Goal: Information Seeking & Learning: Learn about a topic

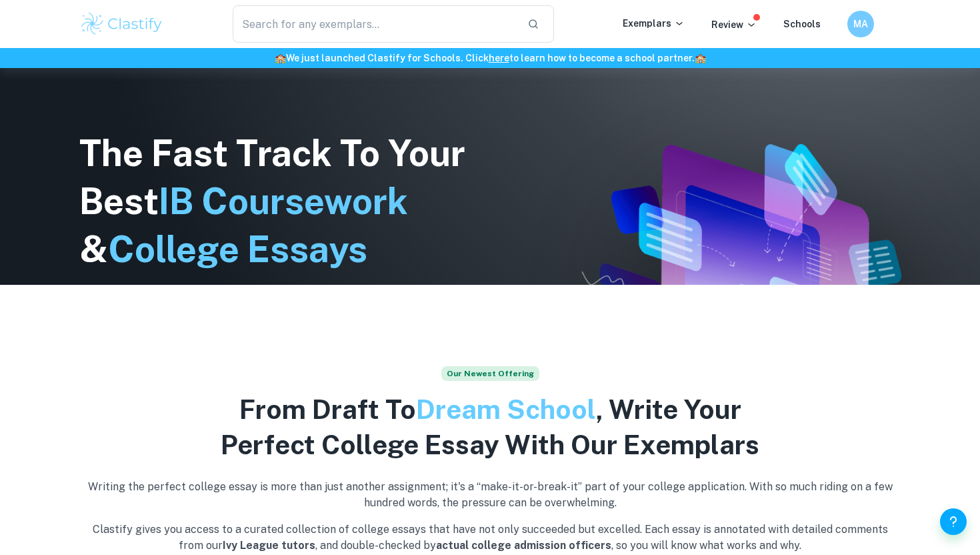
scroll to position [249, 0]
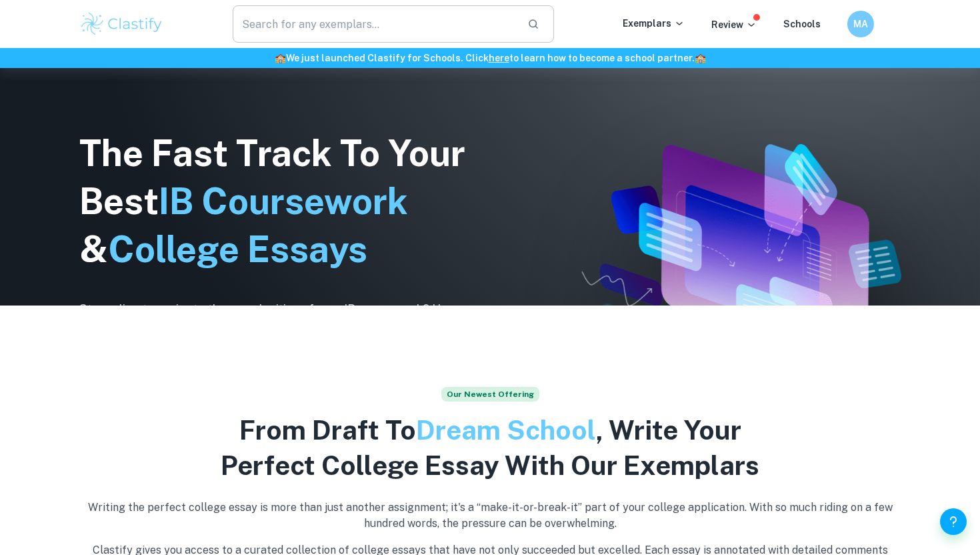
click at [393, 25] on input "text" at bounding box center [375, 23] width 284 height 37
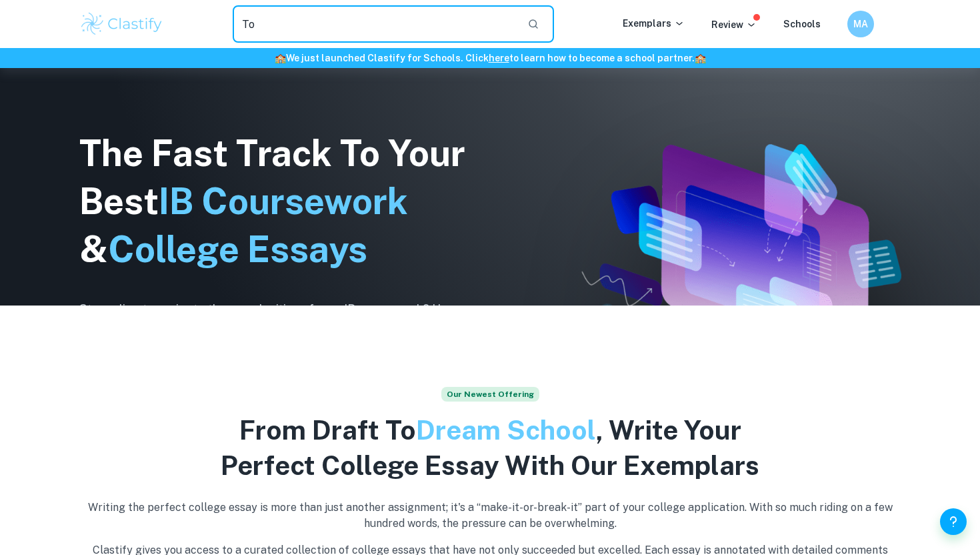
type input "T"
type input "are some types of knowledge more useful than others?"
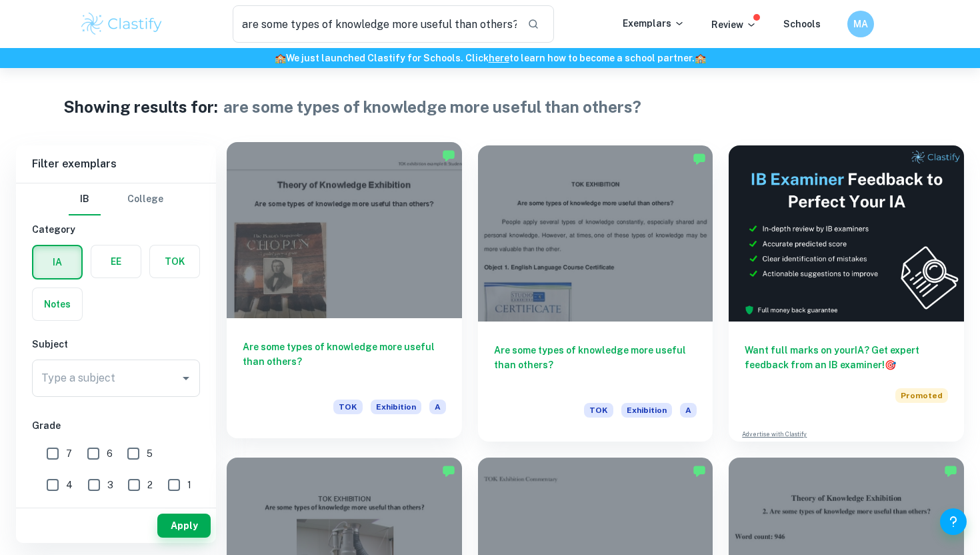
click at [386, 240] on div at bounding box center [344, 230] width 235 height 176
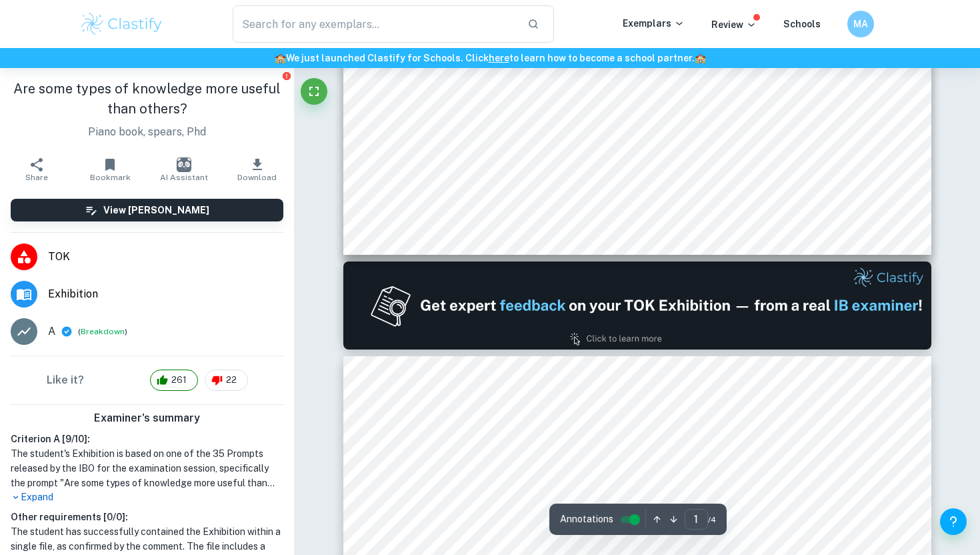
type input "2"
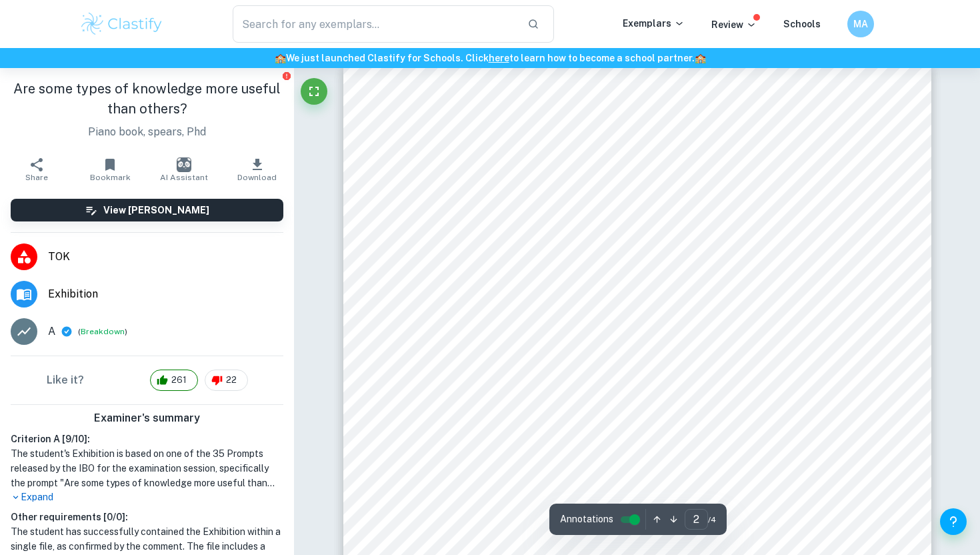
scroll to position [790, 0]
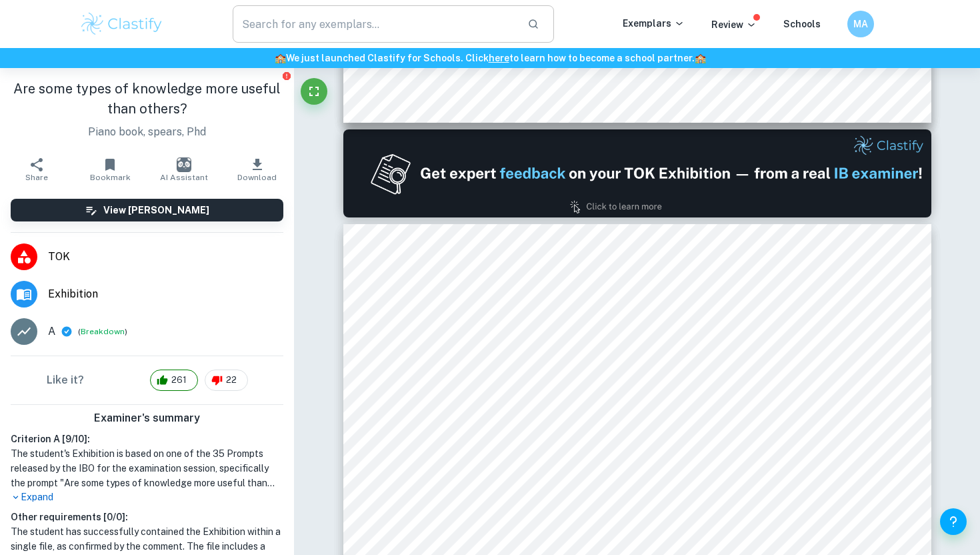
type input "are some types of knowledge more useful than others?"
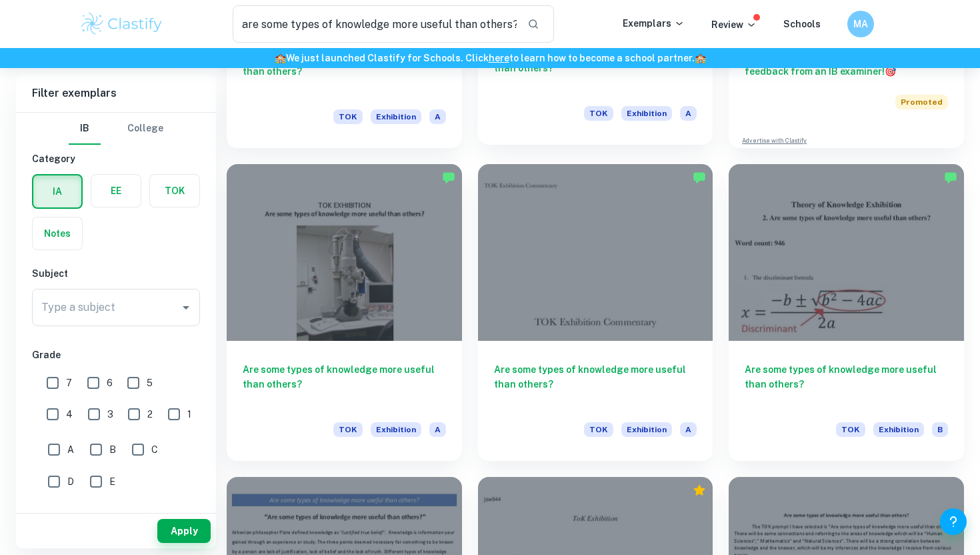
scroll to position [296, 0]
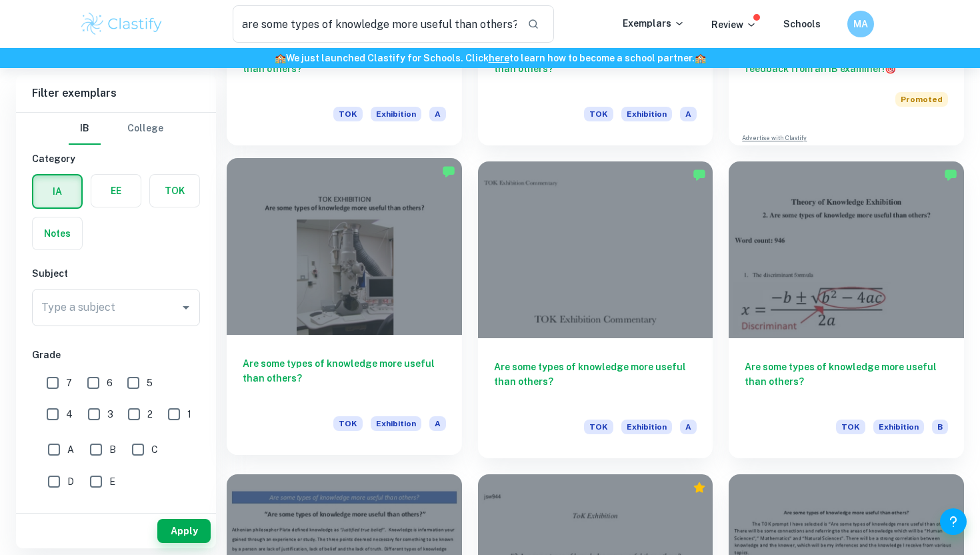
click at [343, 288] on div at bounding box center [344, 246] width 235 height 176
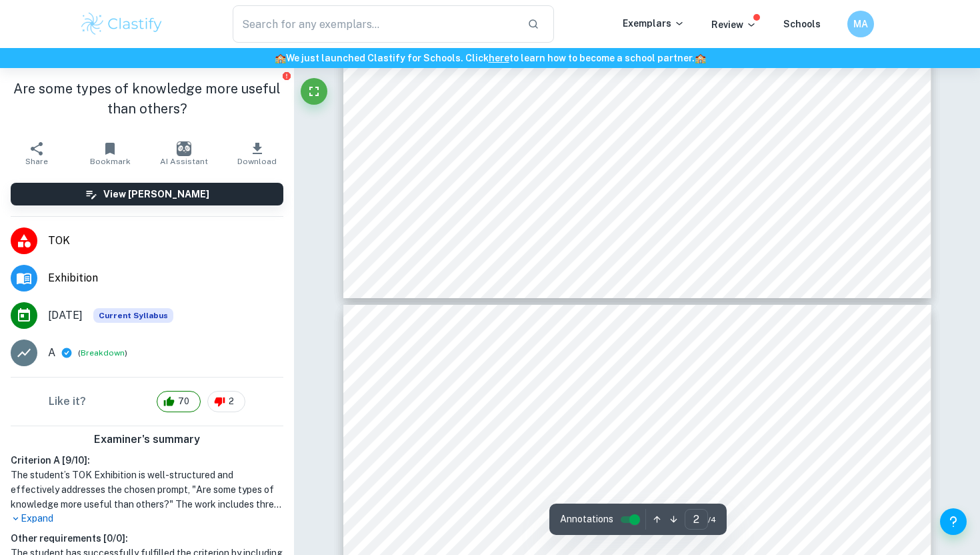
type input "3"
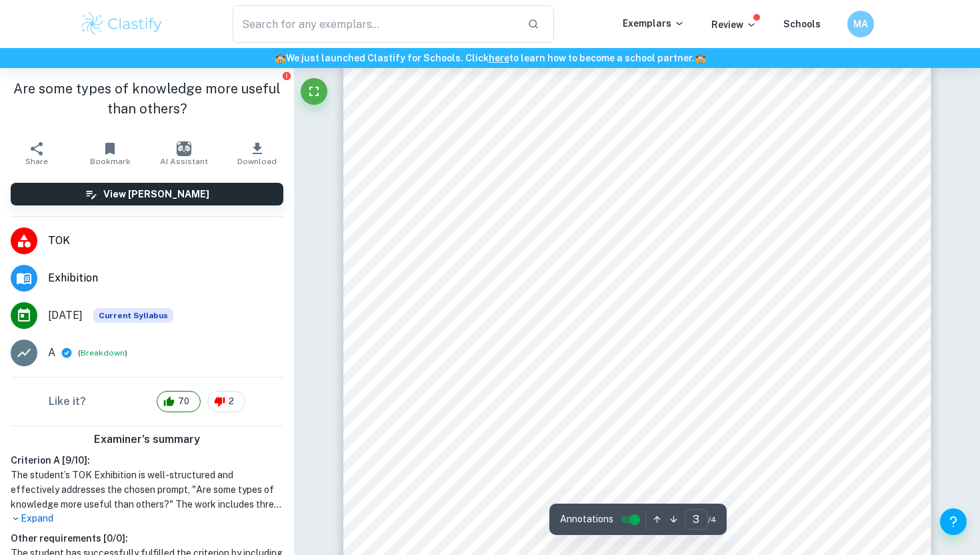
scroll to position [1976, 0]
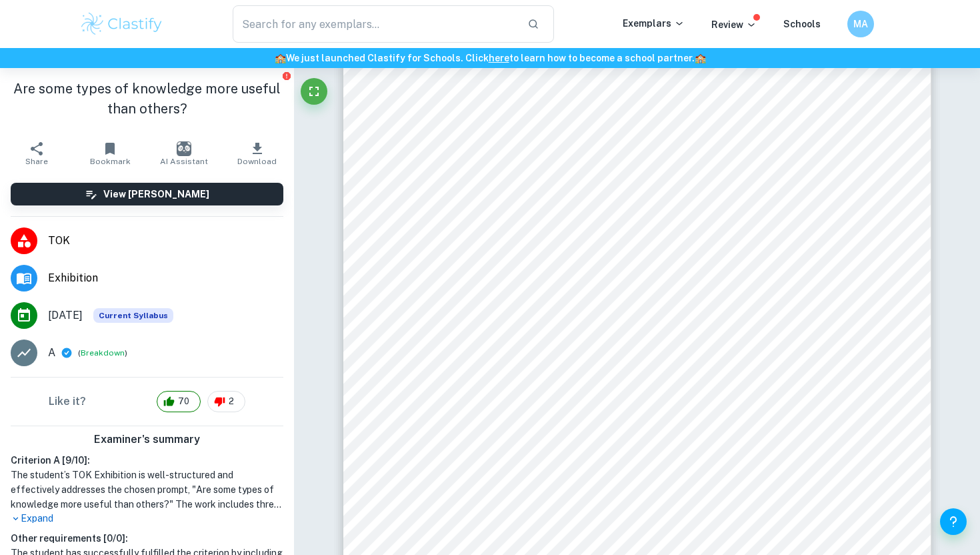
type input "are some types of knowledge more useful than others?"
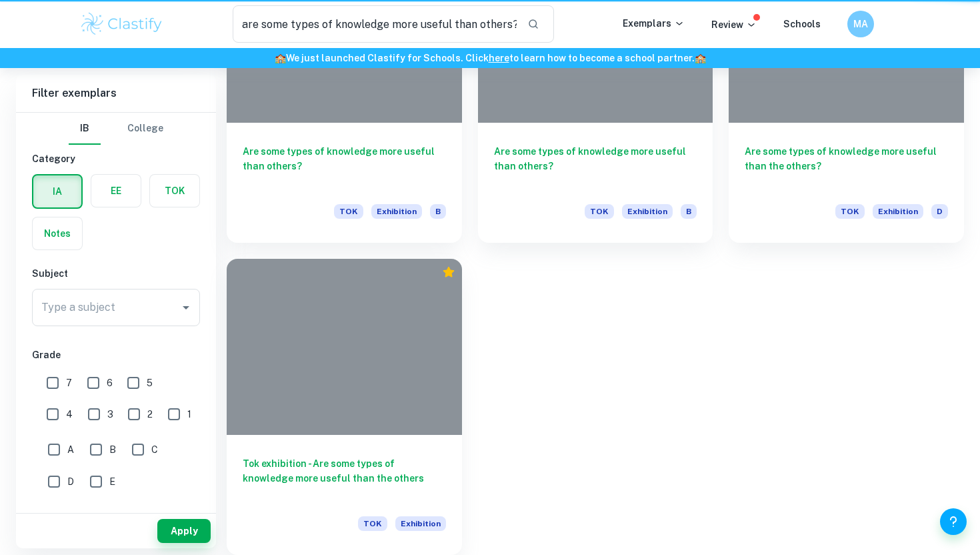
scroll to position [296, 0]
